Goal: Information Seeking & Learning: Check status

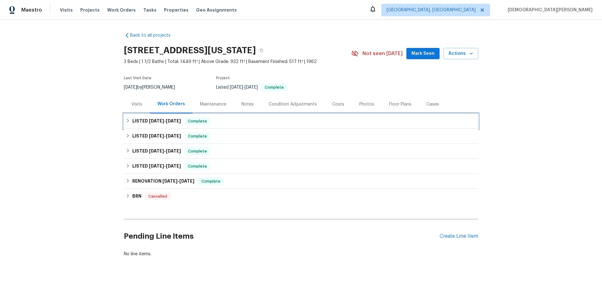
click at [150, 119] on span "[DATE]" at bounding box center [156, 121] width 15 height 4
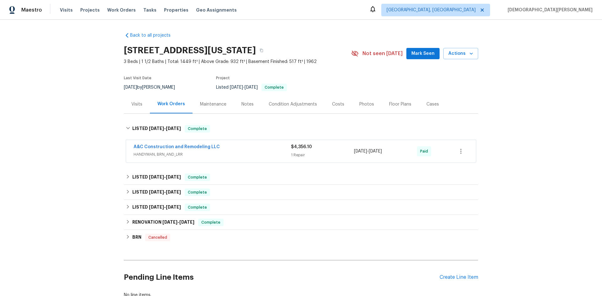
drag, startPoint x: 157, startPoint y: 165, endPoint x: 157, endPoint y: 172, distance: 6.9
click at [157, 170] on div "Back to all projects [STREET_ADDRESS][US_STATE] 3 Beds | 1 1/2 Baths | Total: 1…" at bounding box center [301, 165] width 354 height 276
click at [157, 185] on div "LISTED [DATE] - [DATE] Complete" at bounding box center [301, 192] width 354 height 15
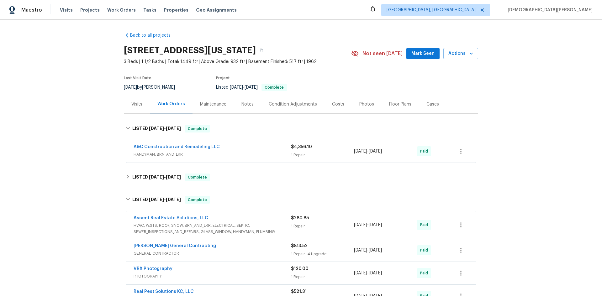
click at [135, 103] on div "Visits" at bounding box center [136, 104] width 11 height 6
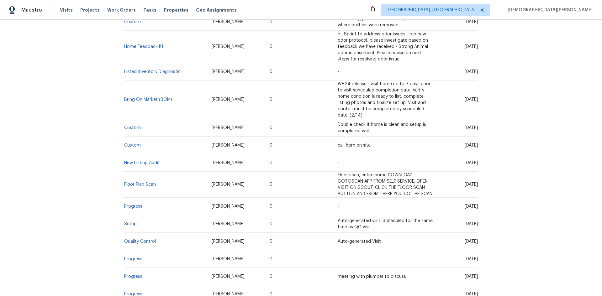
scroll to position [376, 0]
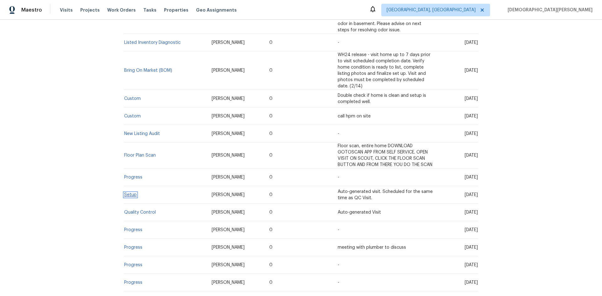
click at [128, 193] on link "Setup" at bounding box center [130, 195] width 13 height 4
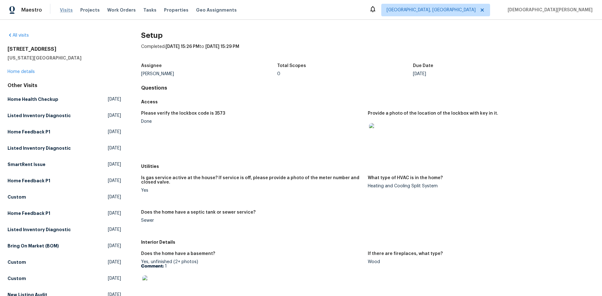
click at [64, 10] on span "Visits" at bounding box center [66, 10] width 13 height 6
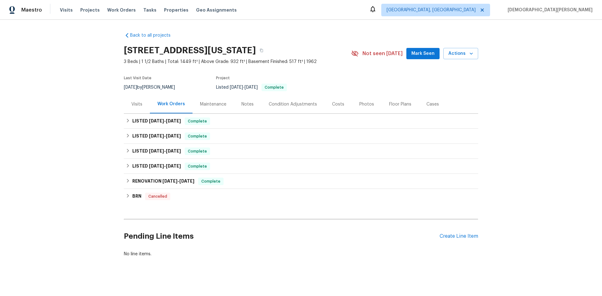
click at [250, 107] on div "Notes" at bounding box center [248, 104] width 12 height 6
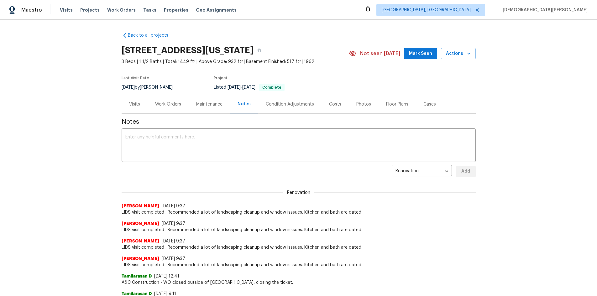
click at [276, 100] on div "Condition Adjustments" at bounding box center [289, 104] width 63 height 19
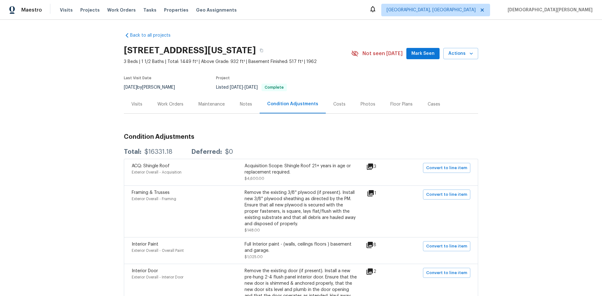
click at [326, 108] on div "Costs" at bounding box center [339, 104] width 27 height 19
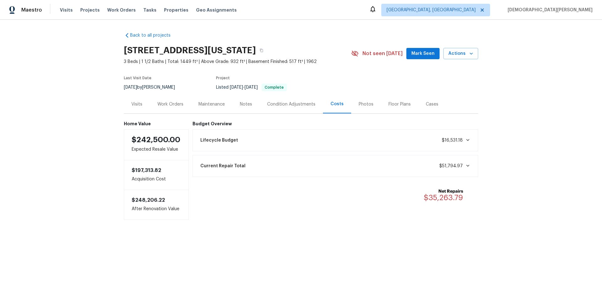
click at [218, 108] on div "Maintenance" at bounding box center [211, 104] width 41 height 19
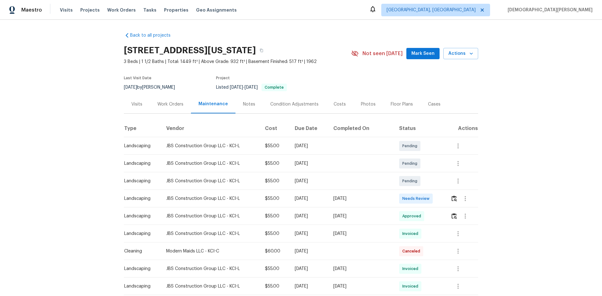
click at [184, 108] on div "Work Orders" at bounding box center [170, 104] width 41 height 19
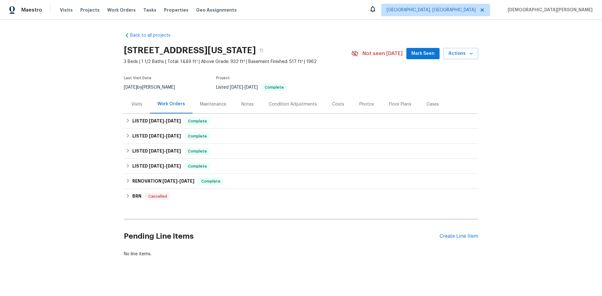
click at [140, 100] on div "Visits" at bounding box center [137, 104] width 26 height 19
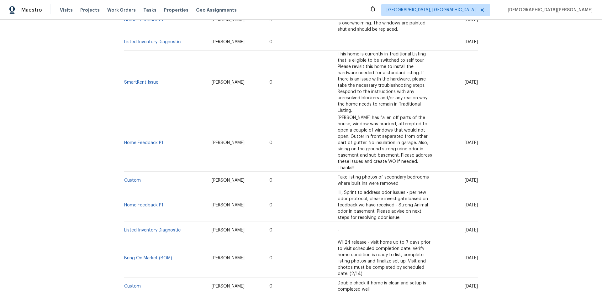
scroll to position [188, 0]
